Goal: Task Accomplishment & Management: Use online tool/utility

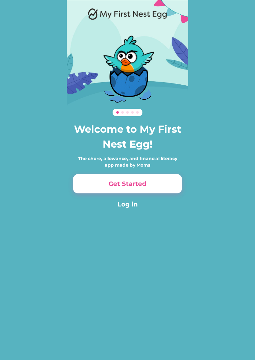
click at [132, 205] on button "Log in" at bounding box center [127, 204] width 109 height 9
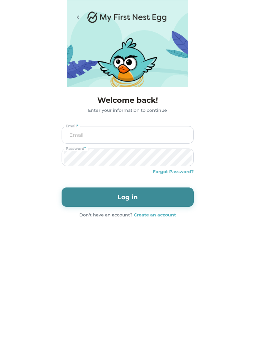
click at [121, 133] on input "email" at bounding box center [128, 134] width 128 height 17
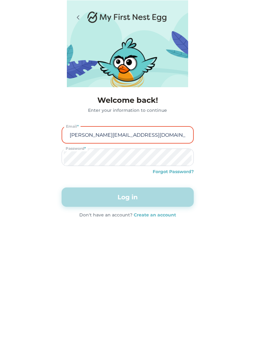
type input "jenniferhovda@hotmail.com"
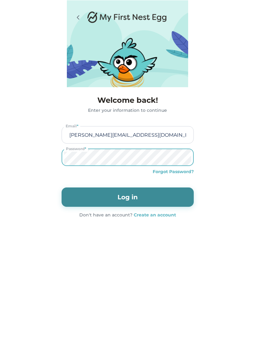
click at [135, 197] on button "Log in" at bounding box center [128, 196] width 132 height 19
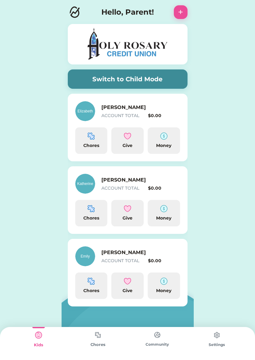
click at [89, 285] on img at bounding box center [91, 280] width 7 height 7
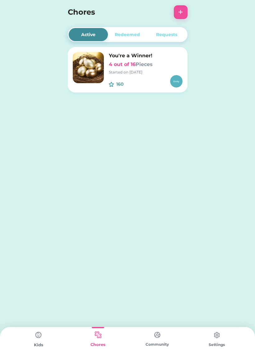
click at [156, 82] on div "160 $" at bounding box center [146, 81] width 74 height 12
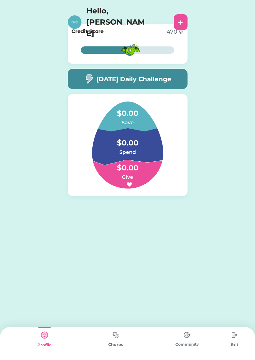
click at [118, 340] on img at bounding box center [116, 335] width 12 height 12
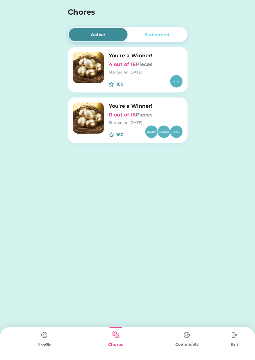
click at [124, 128] on div "160" at bounding box center [146, 132] width 74 height 12
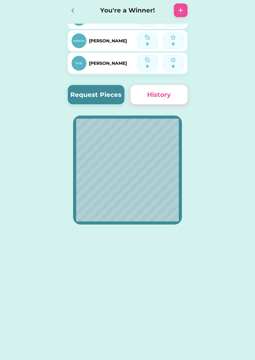
scroll to position [16, 0]
click at [115, 59] on div "[PERSON_NAME]" at bounding box center [105, 63] width 66 height 16
click at [126, 65] on div "[PERSON_NAME]" at bounding box center [105, 63] width 66 height 16
click at [124, 66] on div "[PERSON_NAME]" at bounding box center [105, 63] width 66 height 16
click at [129, 65] on div "[PERSON_NAME]" at bounding box center [105, 63] width 66 height 16
